Goal: Information Seeking & Learning: Learn about a topic

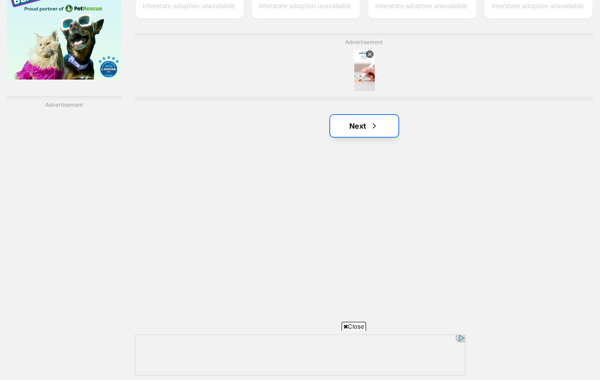
click at [364, 115] on link "Next" at bounding box center [364, 126] width 68 height 22
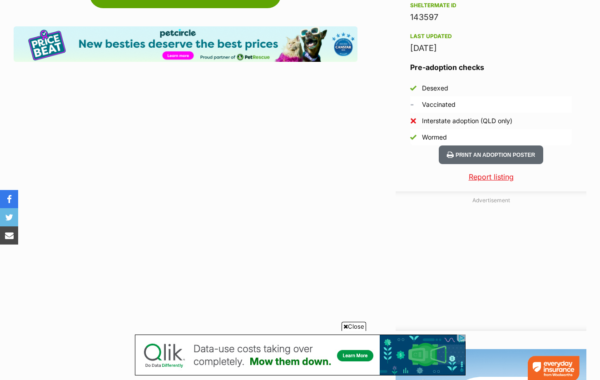
scroll to position [727, 0]
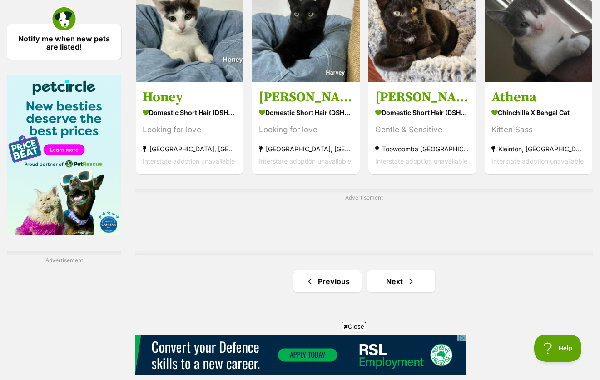
scroll to position [1393, 0]
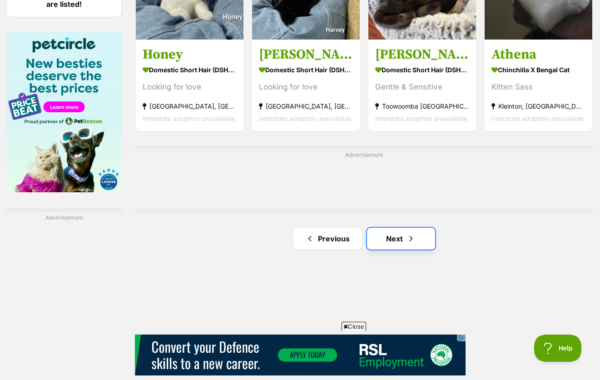
click at [393, 228] on link "Next" at bounding box center [401, 239] width 68 height 22
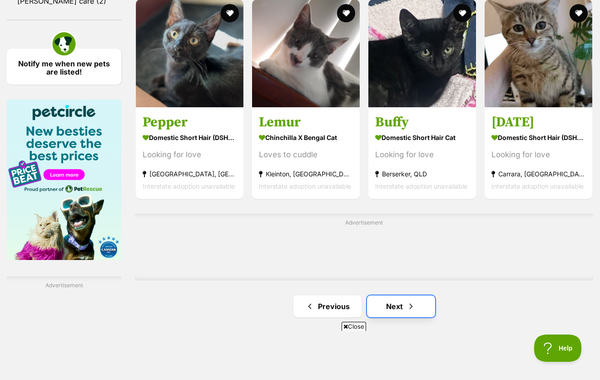
click at [416, 295] on link "Next" at bounding box center [401, 306] width 68 height 22
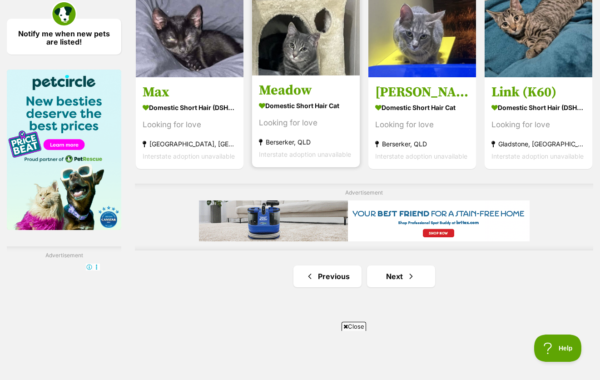
scroll to position [1380, 0]
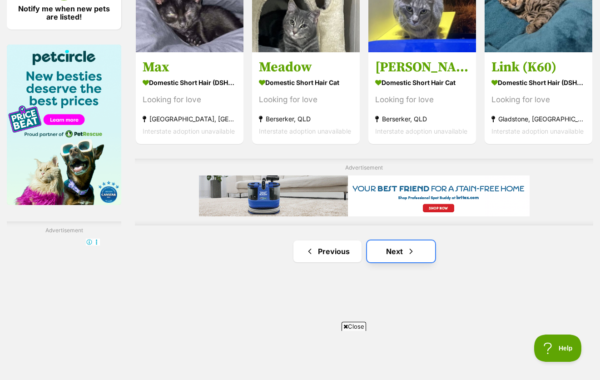
click at [381, 240] on link "Next" at bounding box center [401, 251] width 68 height 22
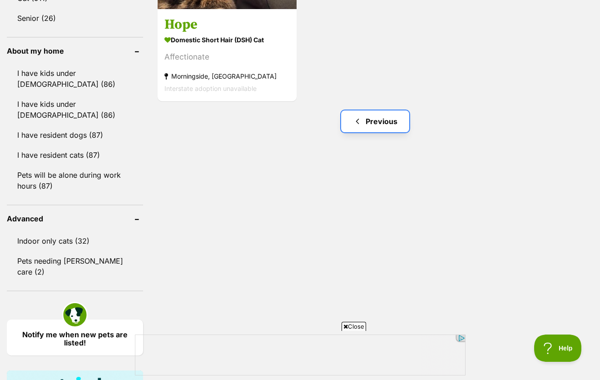
click at [380, 113] on link "Previous" at bounding box center [375, 121] width 68 height 22
